Goal: Learn about a topic

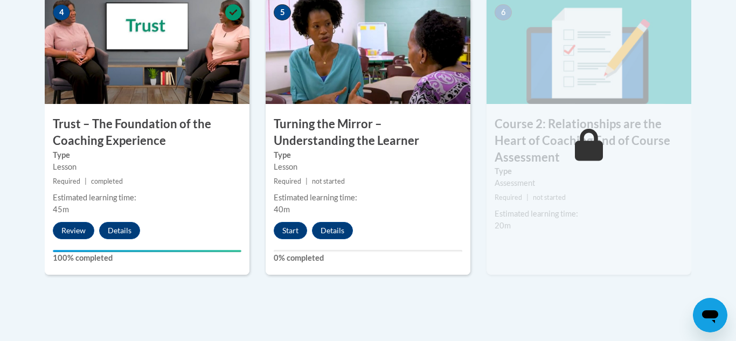
scroll to position [729, 0]
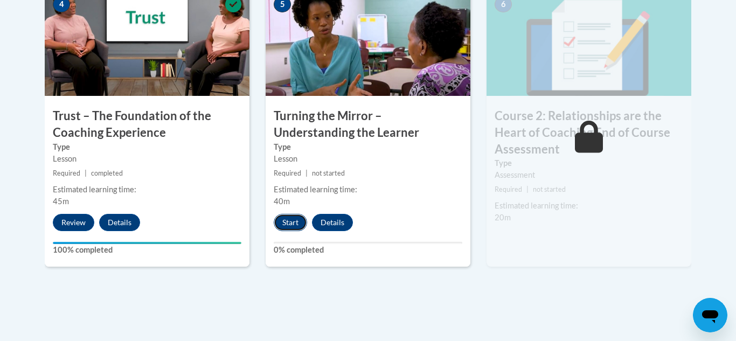
click at [280, 221] on button "Start" at bounding box center [290, 222] width 33 height 17
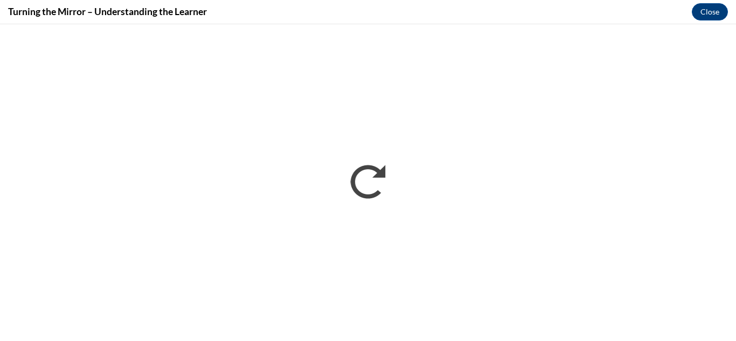
scroll to position [0, 0]
